Goal: Task Accomplishment & Management: Use online tool/utility

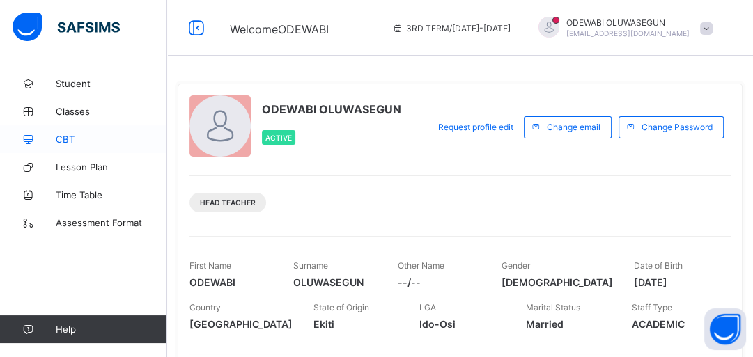
click at [63, 137] on span "CBT" at bounding box center [111, 139] width 111 height 11
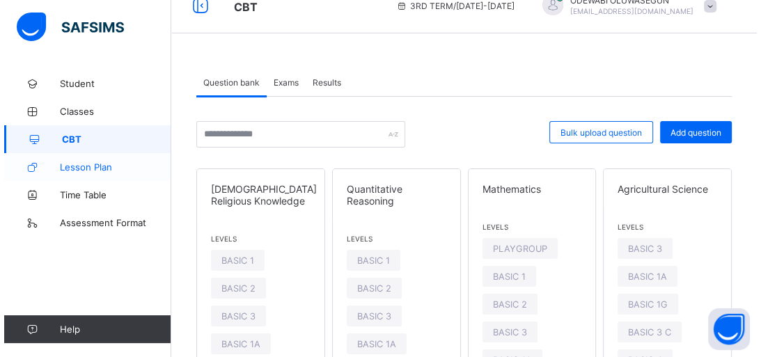
scroll to position [89, 0]
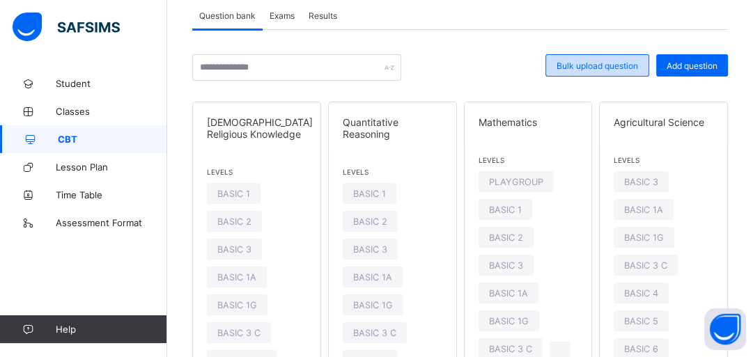
click at [624, 63] on span "Bulk upload question" at bounding box center [596, 66] width 81 height 10
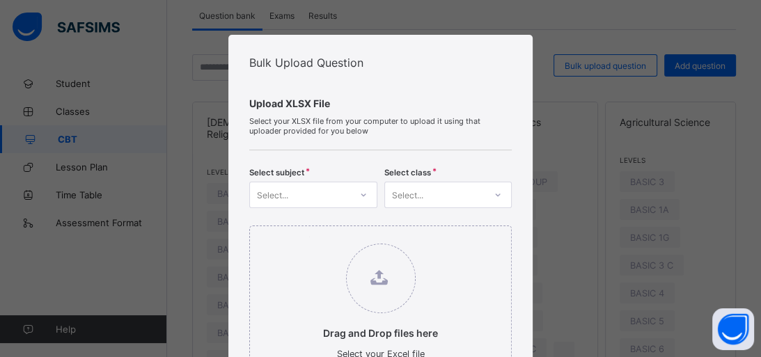
click at [345, 193] on div "Select..." at bounding box center [313, 195] width 128 height 26
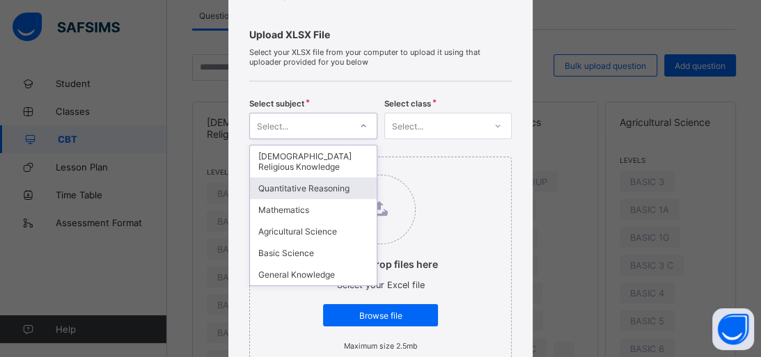
scroll to position [70, 0]
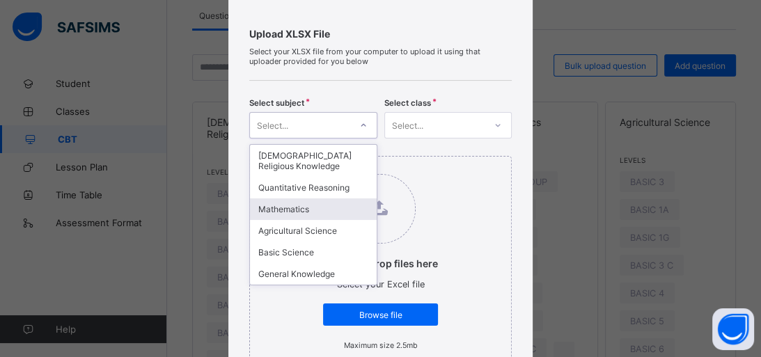
click at [314, 212] on div "Mathematics" at bounding box center [313, 209] width 127 height 22
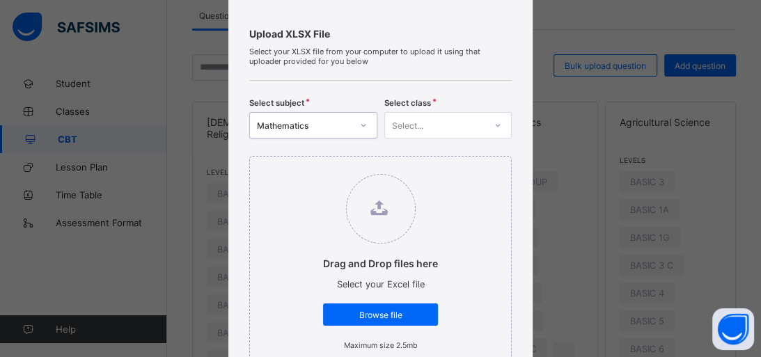
click at [412, 123] on div "Select..." at bounding box center [407, 125] width 31 height 26
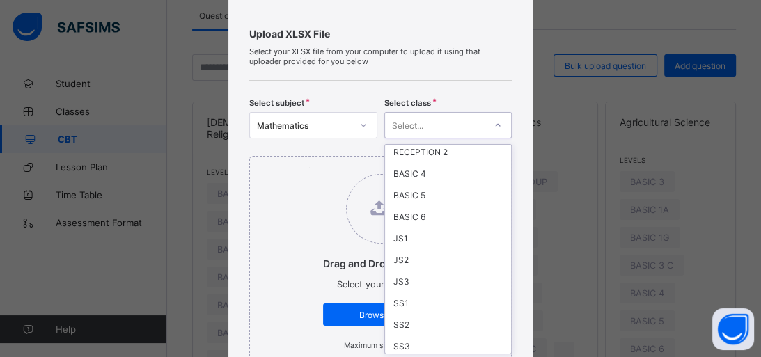
scroll to position [203, 0]
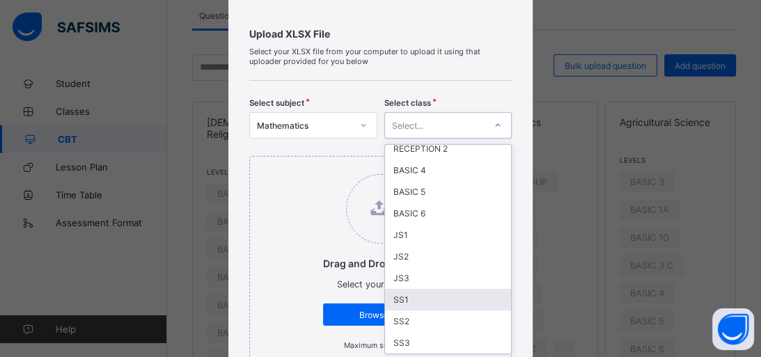
click at [397, 294] on div "SS1" at bounding box center [448, 300] width 127 height 22
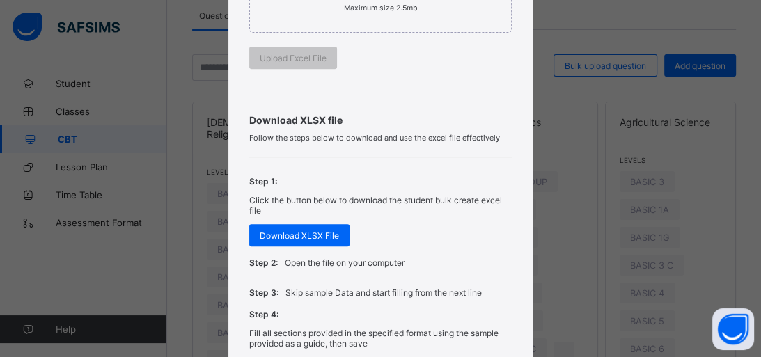
scroll to position [409, 0]
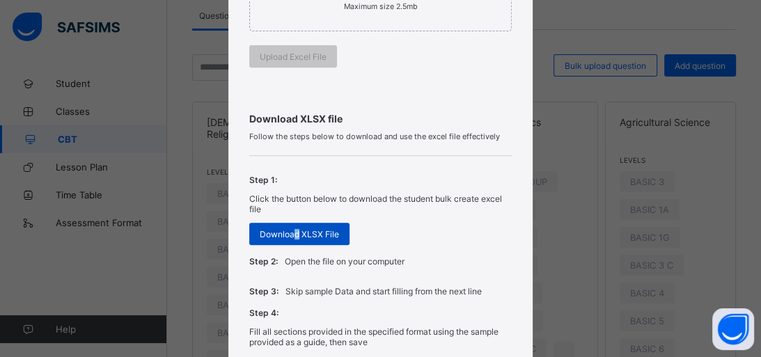
click at [292, 232] on span "Download XLSX File" at bounding box center [299, 234] width 79 height 10
click at [437, 255] on div "Step 2: Open the file on your computer" at bounding box center [380, 261] width 262 height 30
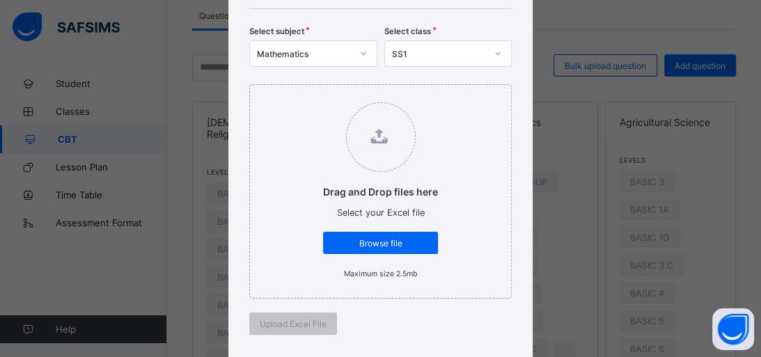
scroll to position [119, 0]
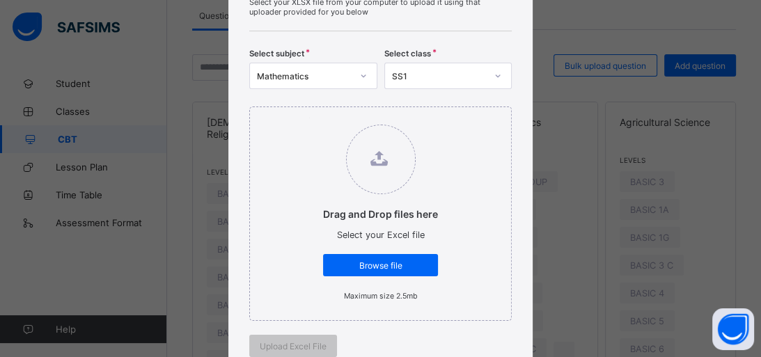
click at [442, 71] on div "SS1" at bounding box center [439, 76] width 95 height 10
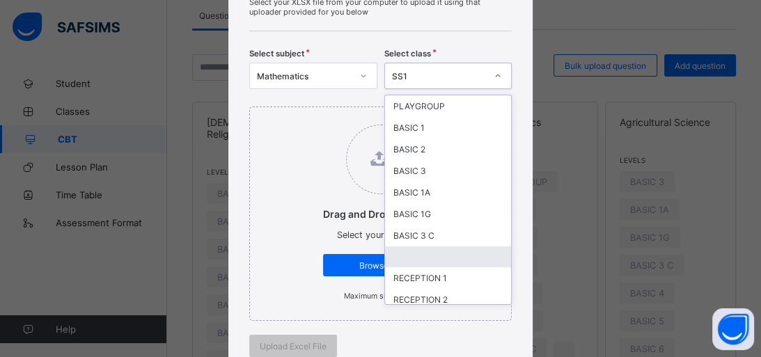
click at [416, 256] on div at bounding box center [448, 256] width 127 height 21
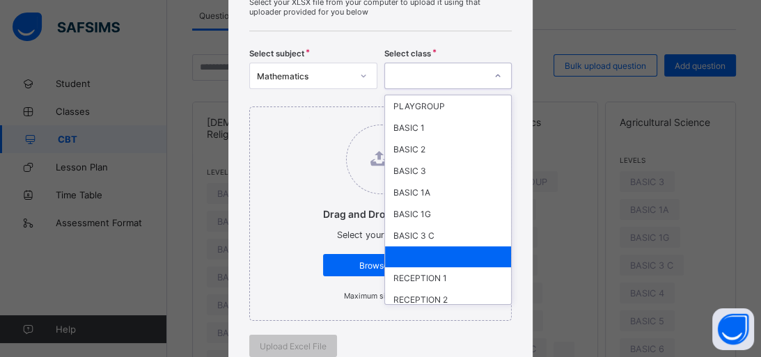
click at [437, 251] on div at bounding box center [448, 256] width 127 height 21
click at [429, 256] on div at bounding box center [448, 256] width 127 height 21
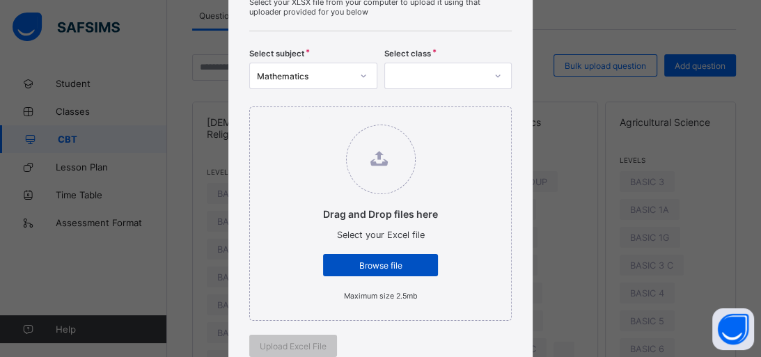
click at [401, 265] on span "Browse file" at bounding box center [381, 265] width 94 height 10
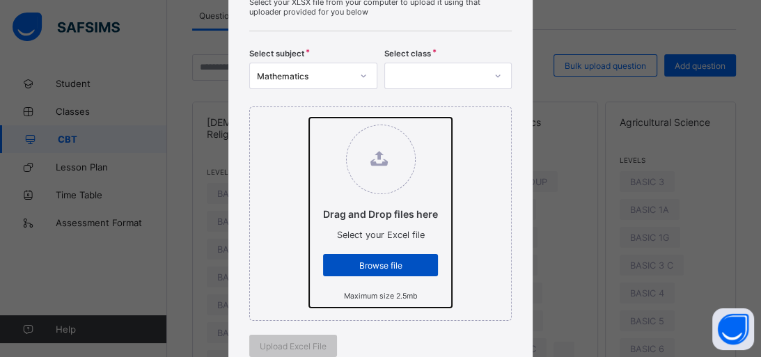
click at [309, 118] on input "Drag and Drop files here Select your Excel file Browse file Maximum size 2.5mb" at bounding box center [309, 118] width 0 height 0
type input "**********"
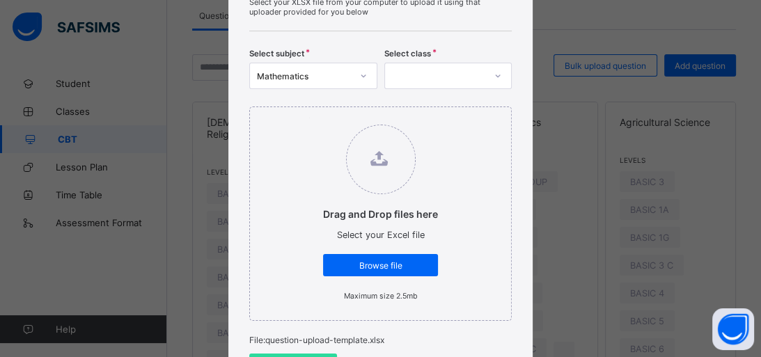
click at [504, 270] on div "Drag and Drop files here Select your Excel file Browse file Maximum size 2.5mb" at bounding box center [380, 214] width 262 height 214
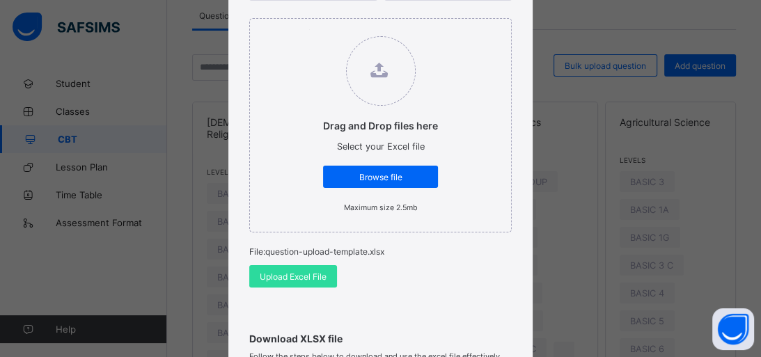
scroll to position [208, 0]
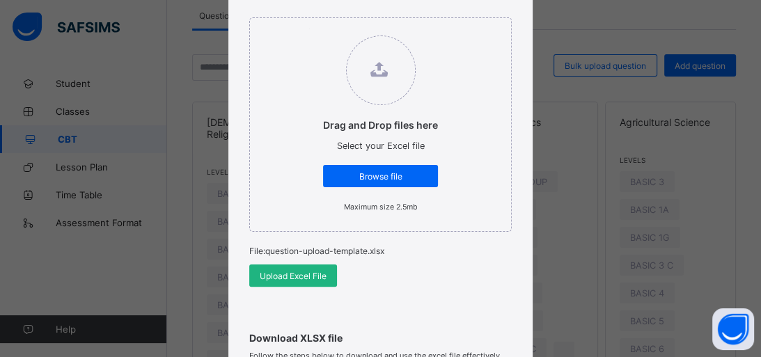
click at [280, 271] on span "Upload Excel File" at bounding box center [293, 276] width 67 height 10
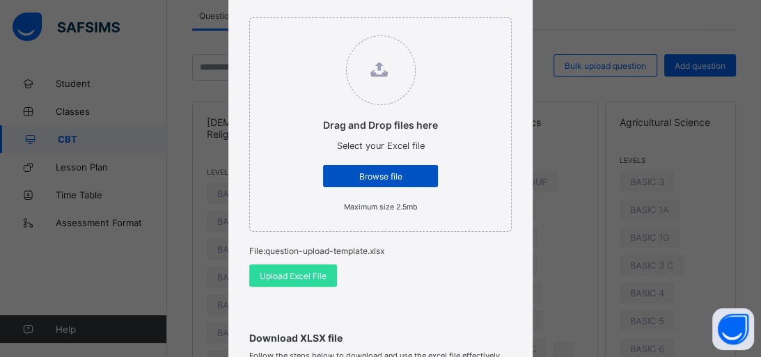
click at [365, 173] on span "Browse file" at bounding box center [381, 176] width 94 height 10
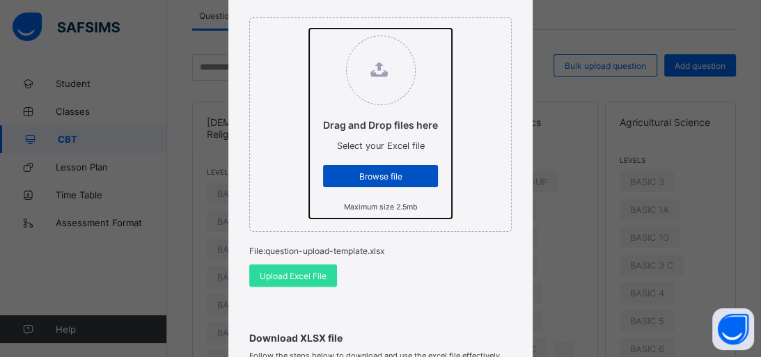
click at [309, 29] on input "Drag and Drop files here Select your Excel file Browse file Maximum size 2.5mb" at bounding box center [309, 29] width 0 height 0
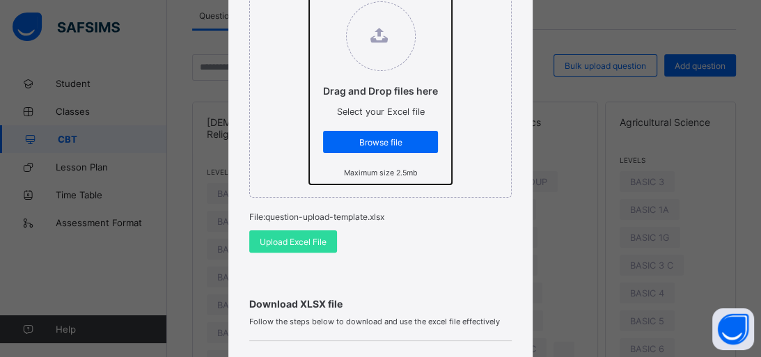
scroll to position [238, 0]
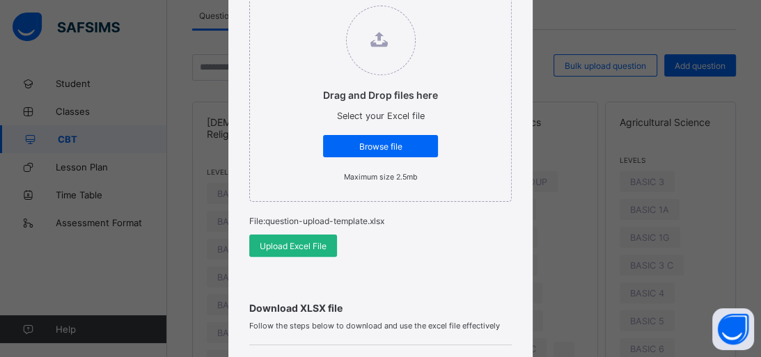
click at [276, 244] on span "Upload Excel File" at bounding box center [293, 246] width 67 height 10
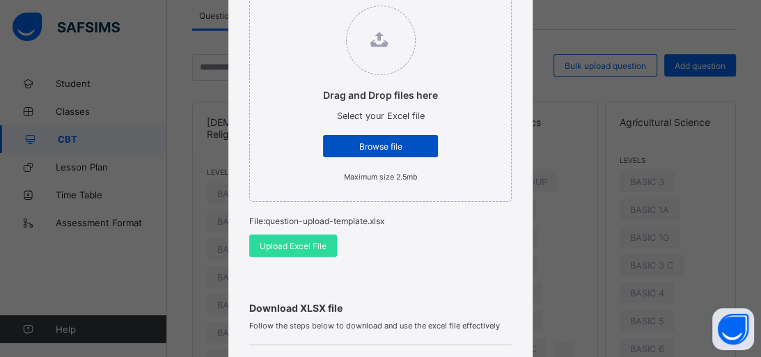
click at [361, 141] on span "Browse file" at bounding box center [381, 146] width 94 height 10
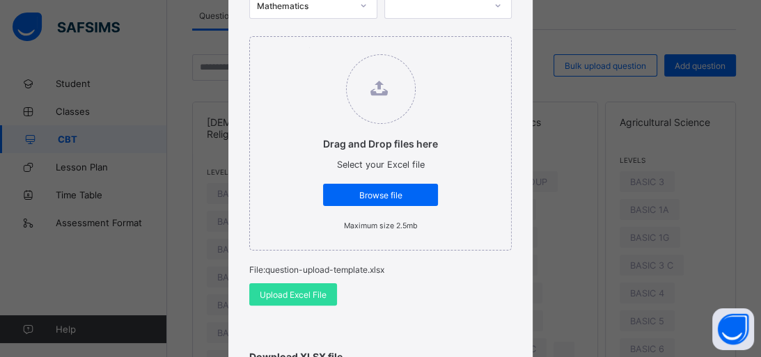
scroll to position [212, 0]
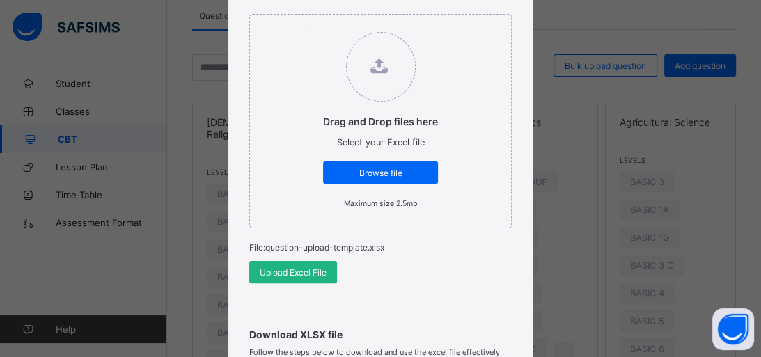
click at [272, 274] on span "Upload Excel File" at bounding box center [293, 272] width 67 height 10
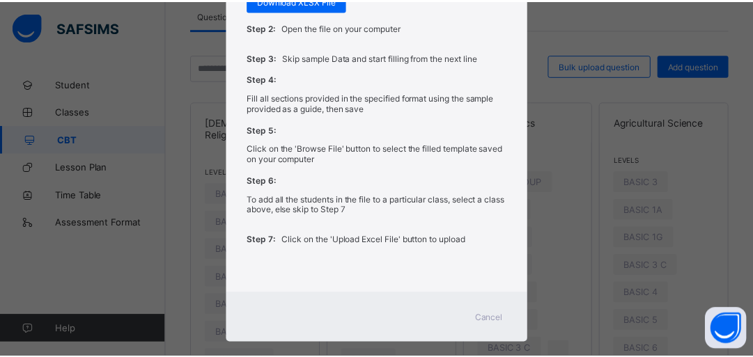
scroll to position [660, 0]
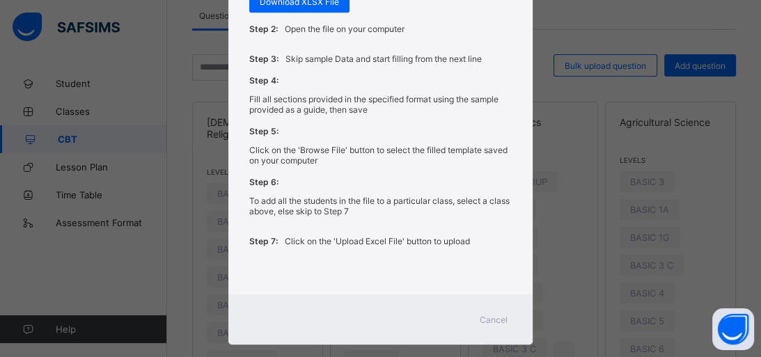
click at [496, 318] on span "Cancel" at bounding box center [494, 320] width 28 height 10
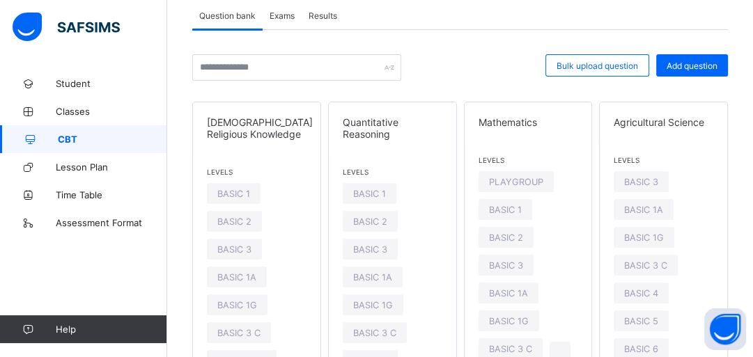
click at [281, 11] on span "Exams" at bounding box center [281, 15] width 25 height 10
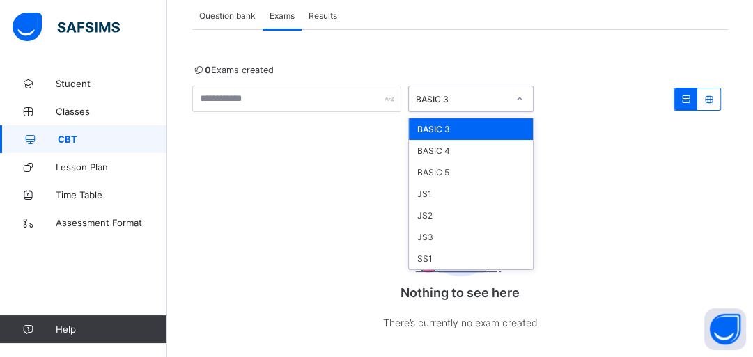
click at [494, 107] on div "BASIC 3" at bounding box center [457, 98] width 97 height 19
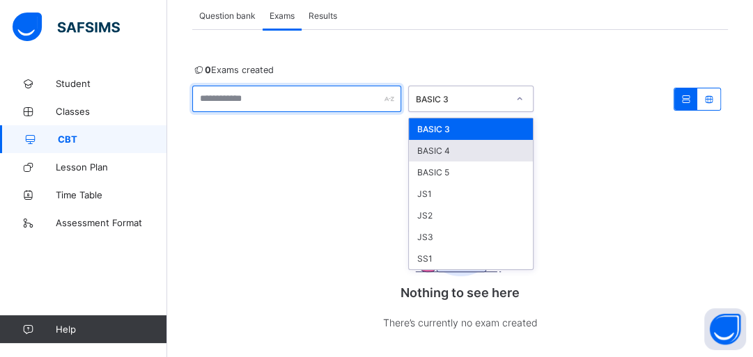
click at [246, 102] on input "text" at bounding box center [296, 99] width 209 height 26
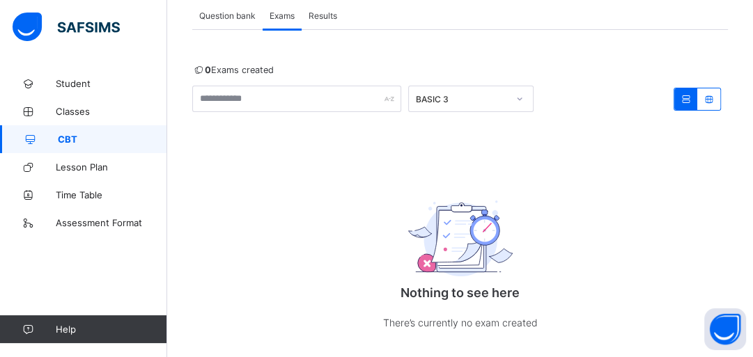
click at [228, 11] on span "Question bank" at bounding box center [227, 15] width 56 height 10
